Goal: Task Accomplishment & Management: Complete application form

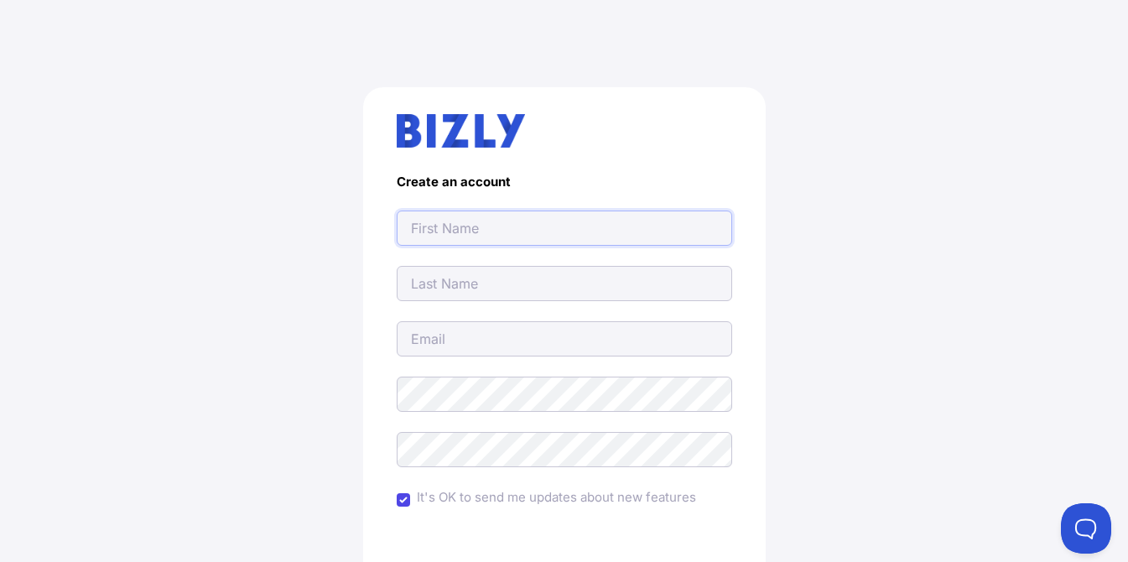
click at [504, 233] on input "text" at bounding box center [565, 228] width 336 height 35
type input "[EMAIL_ADDRESS][DOMAIN_NAME]"
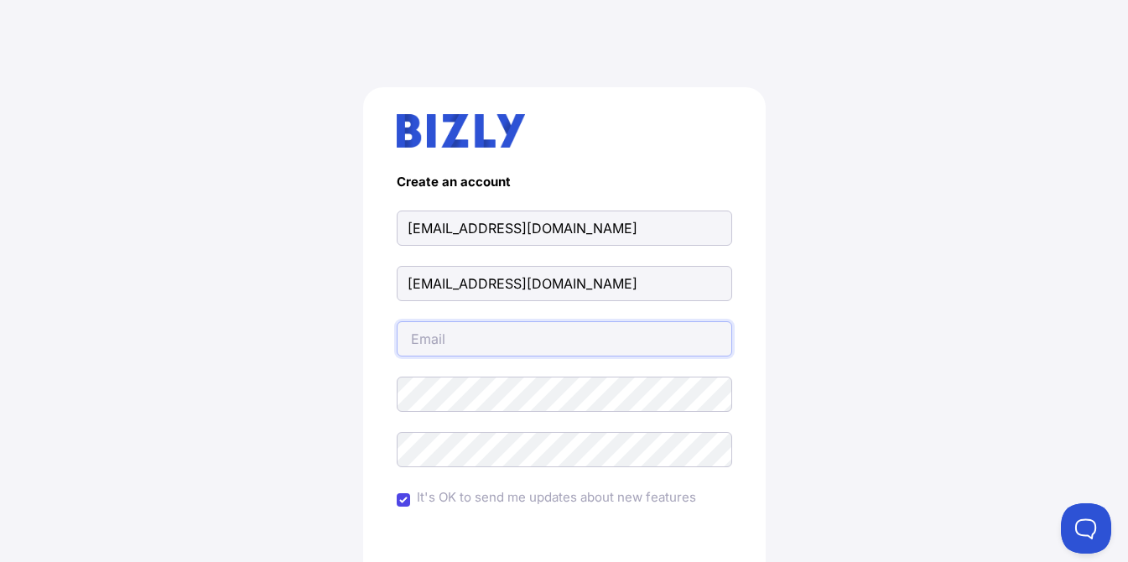
type input "[EMAIL_ADDRESS][DOMAIN_NAME]"
click at [132, 183] on div "Create an account [EMAIL_ADDRESS][DOMAIN_NAME] [EMAIL_ADDRESS][DOMAIN_NAME] [EM…" at bounding box center [564, 413] width 1061 height 732
drag, startPoint x: 645, startPoint y: 228, endPoint x: 358, endPoint y: 216, distance: 287.1
click at [358, 216] on div "Create an account [EMAIL_ADDRESS][DOMAIN_NAME] [EMAIL_ADDRESS][DOMAIN_NAME] [EM…" at bounding box center [564, 413] width 1061 height 732
paste input "Inside Out Joinery & Renovations"
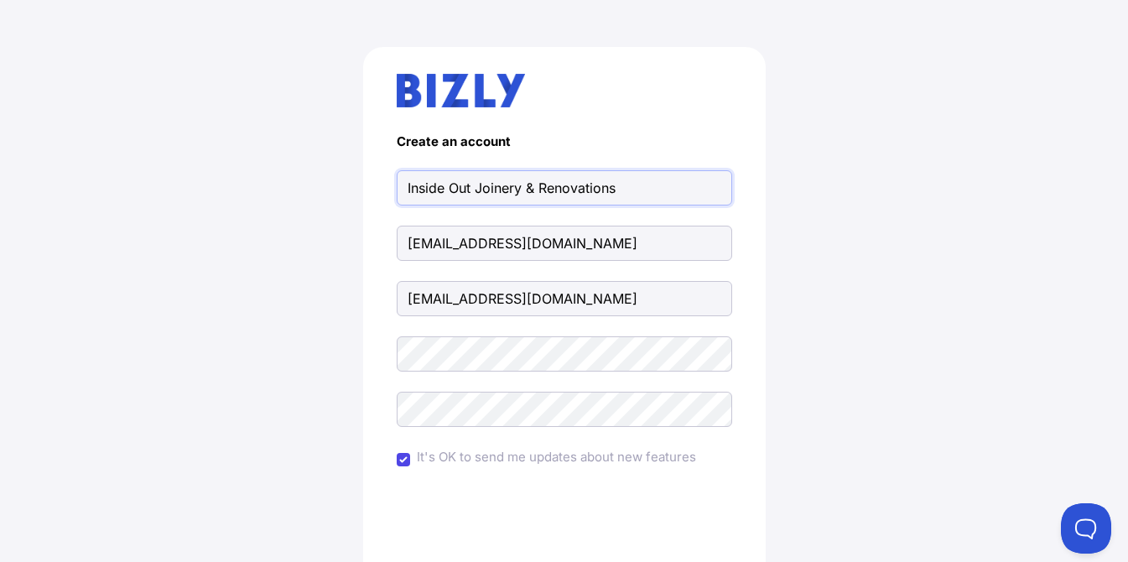
scroll to position [84, 0]
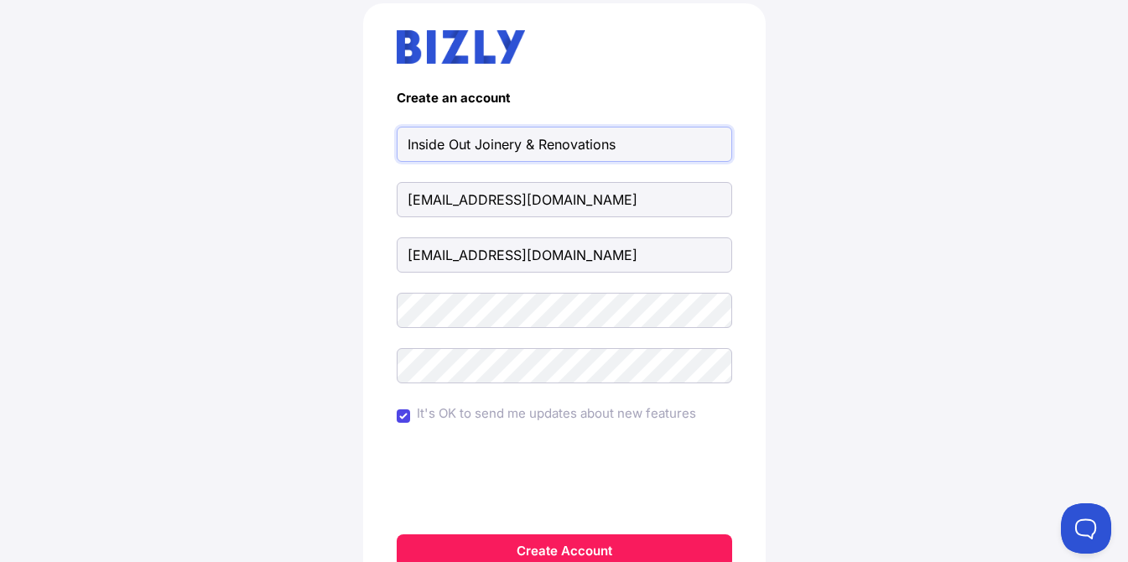
type input "Inside Out Joinery & Renovations"
click at [120, 257] on div "Create an account Inside Out Joinery & Renovations [EMAIL_ADDRESS][DOMAIN_NAME]…" at bounding box center [564, 329] width 1061 height 732
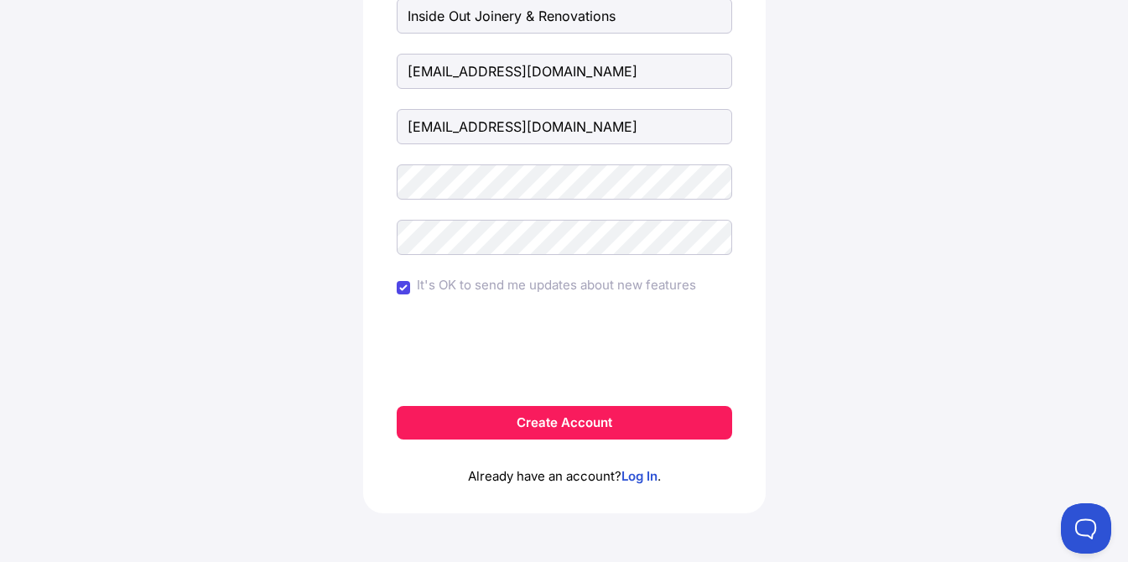
scroll to position [217, 0]
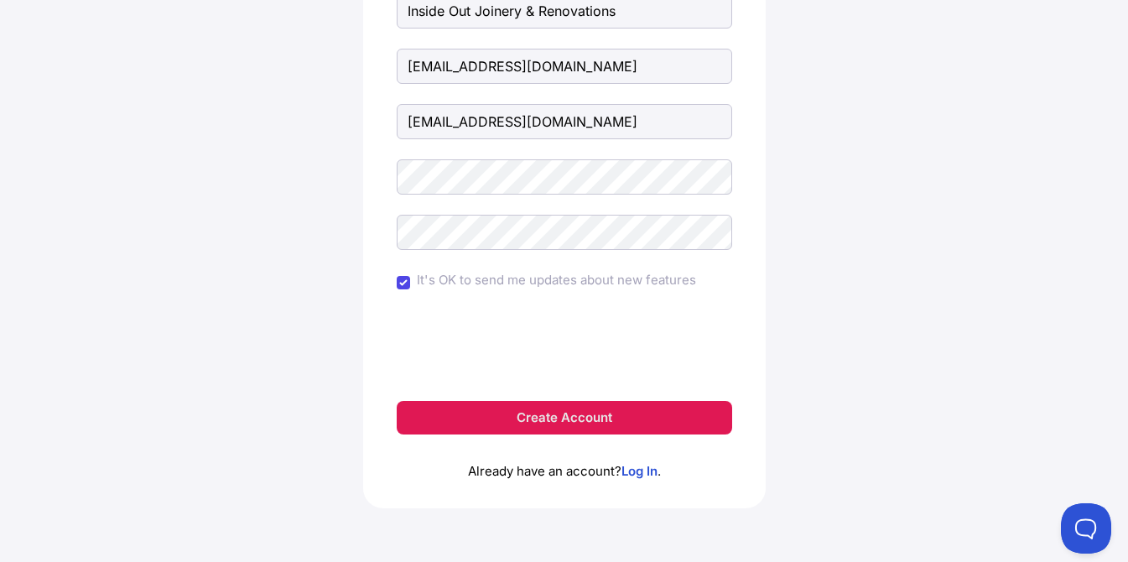
click at [565, 412] on button "Create Account" at bounding box center [565, 418] width 336 height 34
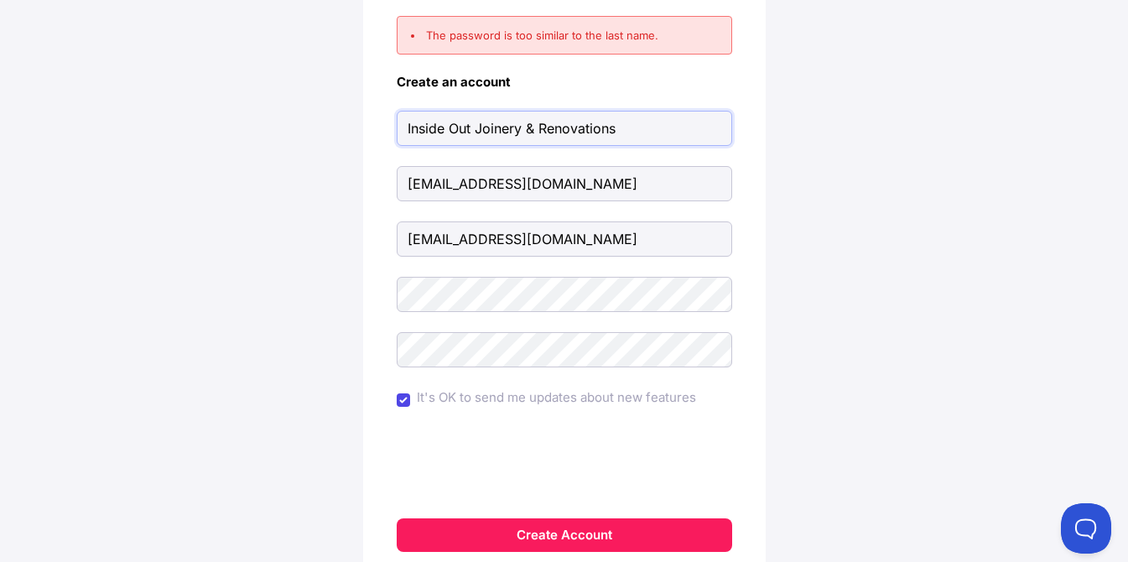
scroll to position [168, 0]
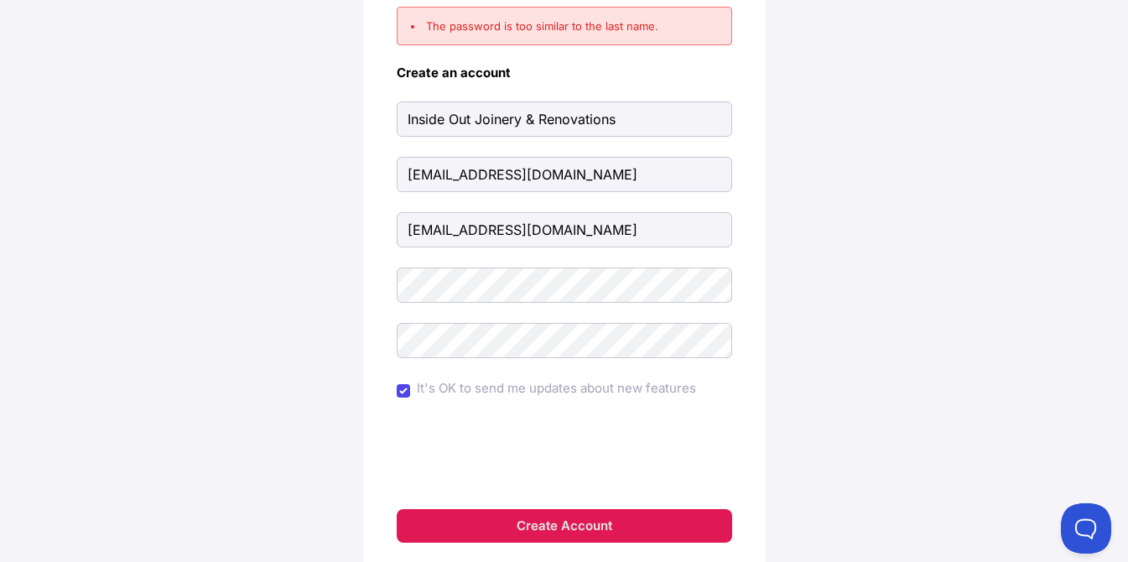
click at [614, 533] on button "Create Account" at bounding box center [565, 526] width 336 height 34
